Goal: Task Accomplishment & Management: Use online tool/utility

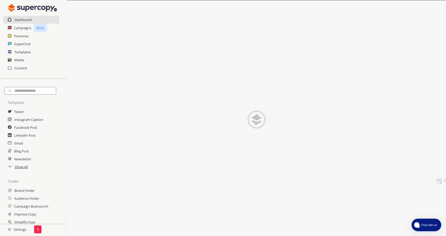
click at [420, 223] on span "Chat with us" at bounding box center [428, 224] width 19 height 4
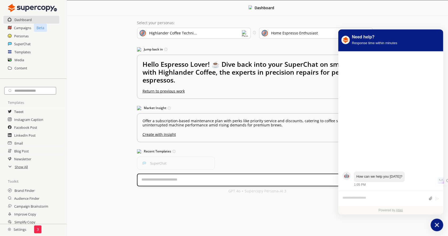
click at [435, 225] on icon "atlas-launcher" at bounding box center [437, 225] width 8 height 8
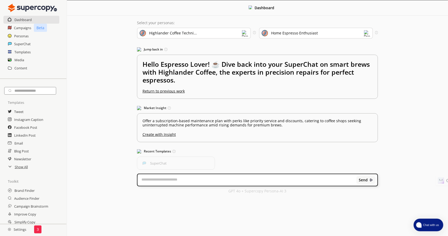
click at [427, 224] on span "Chat with us" at bounding box center [430, 224] width 19 height 4
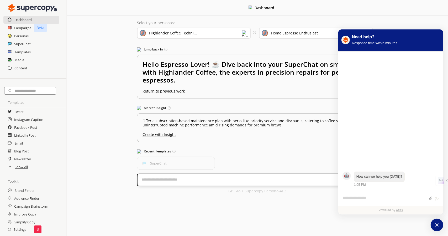
click at [233, 202] on div "Menu Dashboard Select your personas: Highlander Coffee Techni... Select the bra…" at bounding box center [257, 118] width 381 height 236
click at [386, 200] on textarea "atlas-composer" at bounding box center [383, 198] width 83 height 7
type textarea "**********"
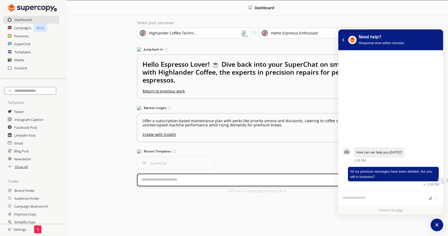
click at [296, 154] on h3 "Recent Templates Access recently used templates for faster content creation." at bounding box center [257, 151] width 241 height 8
click at [252, 157] on div "SuperChat" at bounding box center [257, 162] width 241 height 13
click at [18, 26] on h2 "Campaigns" at bounding box center [23, 28] width 18 height 8
